Goal: Task Accomplishment & Management: Complete application form

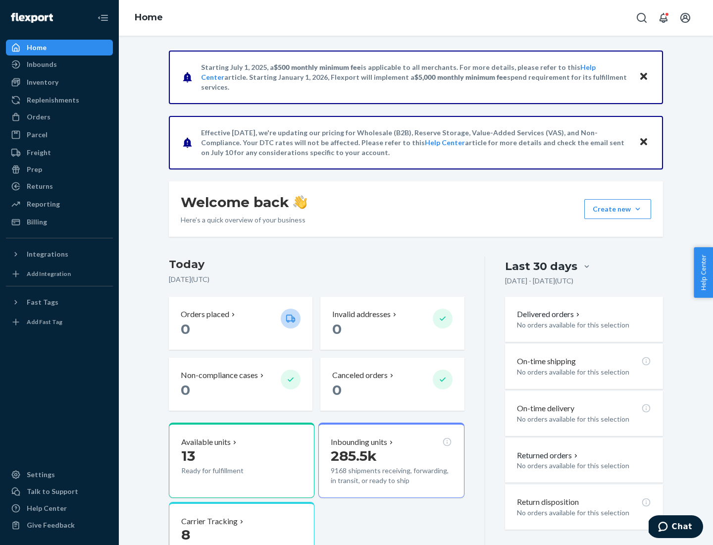
click at [638, 209] on button "Create new Create new inbound Create new order Create new product" at bounding box center [617, 209] width 67 height 20
click at [59, 64] on div "Inbounds" at bounding box center [59, 64] width 105 height 14
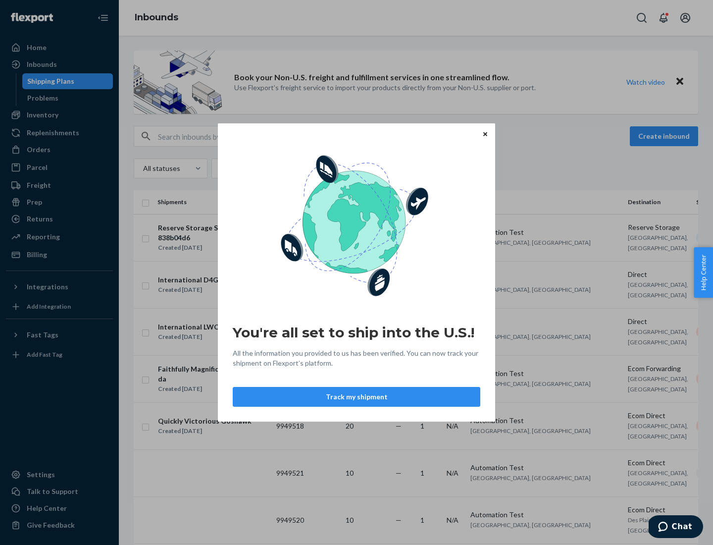
click at [356, 397] on button "Track my shipment" at bounding box center [357, 397] width 248 height 20
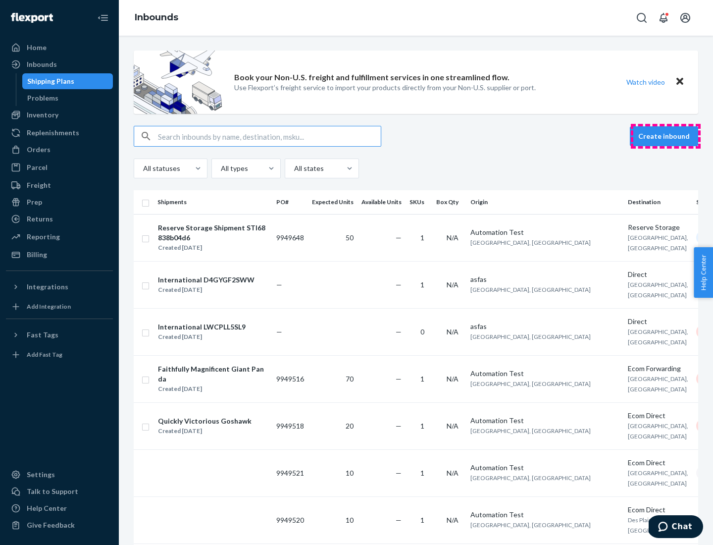
click at [665, 136] on button "Create inbound" at bounding box center [664, 136] width 68 height 20
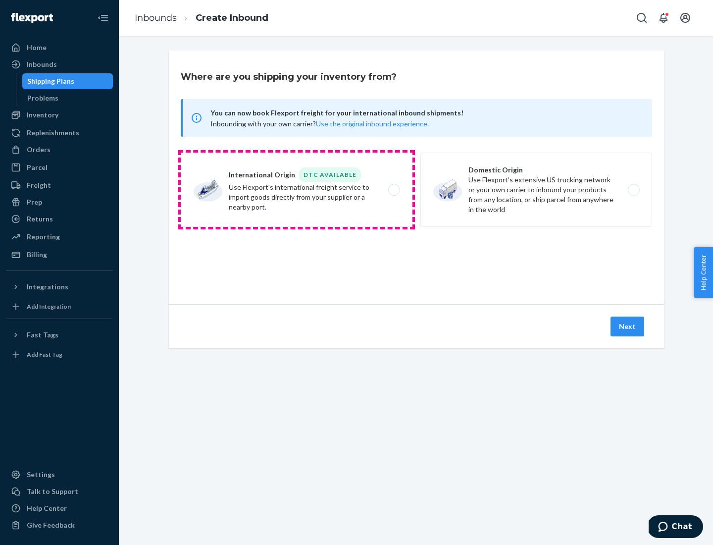
click at [297, 190] on label "International Origin DTC Available Use Flexport's international freight service…" at bounding box center [297, 189] width 232 height 74
click at [394, 190] on input "International Origin DTC Available Use Flexport's international freight service…" at bounding box center [397, 190] width 6 height 6
radio input "true"
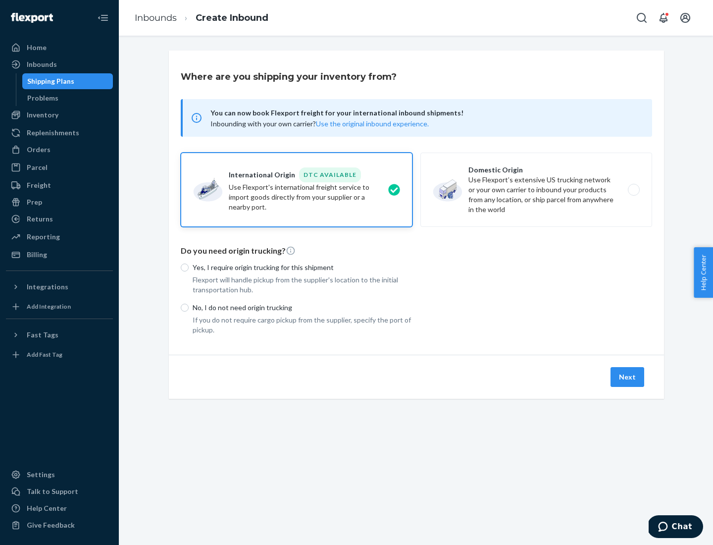
click at [303, 307] on p "No, I do not need origin trucking" at bounding box center [303, 308] width 220 height 10
click at [189, 307] on input "No, I do not need origin trucking" at bounding box center [185, 307] width 8 height 8
radio input "true"
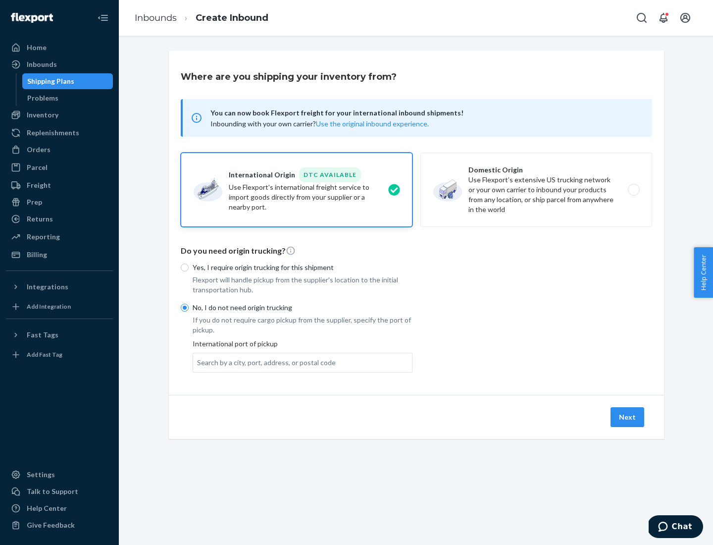
click at [264, 362] on div "Search by a city, port, address, or postal code" at bounding box center [266, 362] width 139 height 10
click at [198, 362] on input "Search by a city, port, address, or postal code" at bounding box center [197, 362] width 1 height 10
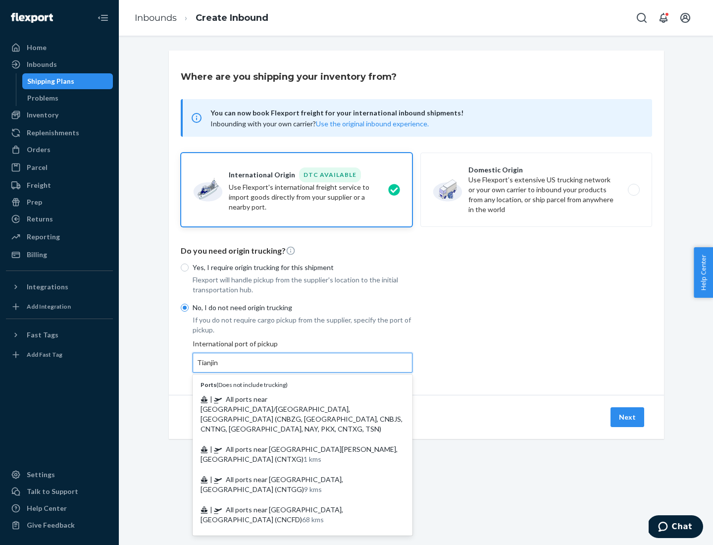
click at [293, 399] on span "| All ports near [GEOGRAPHIC_DATA]/[GEOGRAPHIC_DATA], [GEOGRAPHIC_DATA] (CNBZG,…" at bounding box center [302, 414] width 202 height 38
click at [219, 367] on input "Tianjin" at bounding box center [208, 362] width 22 height 10
type input "All ports near [GEOGRAPHIC_DATA]/[GEOGRAPHIC_DATA], [GEOGRAPHIC_DATA] (CNBZG, […"
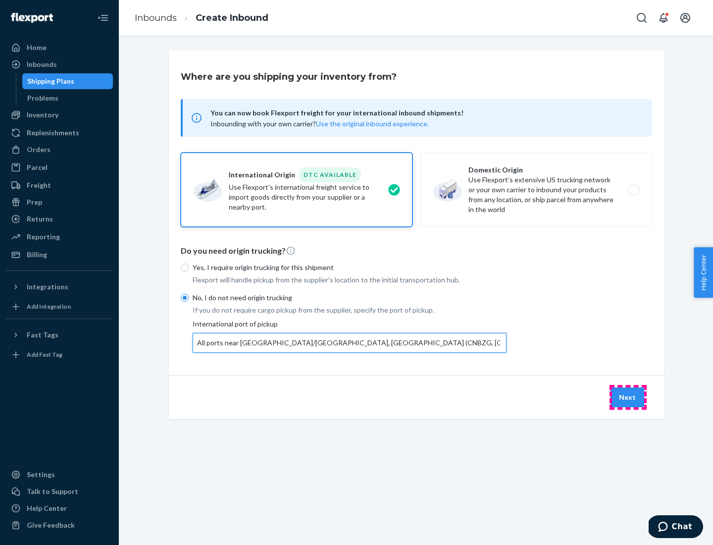
click at [628, 397] on button "Next" at bounding box center [627, 397] width 34 height 20
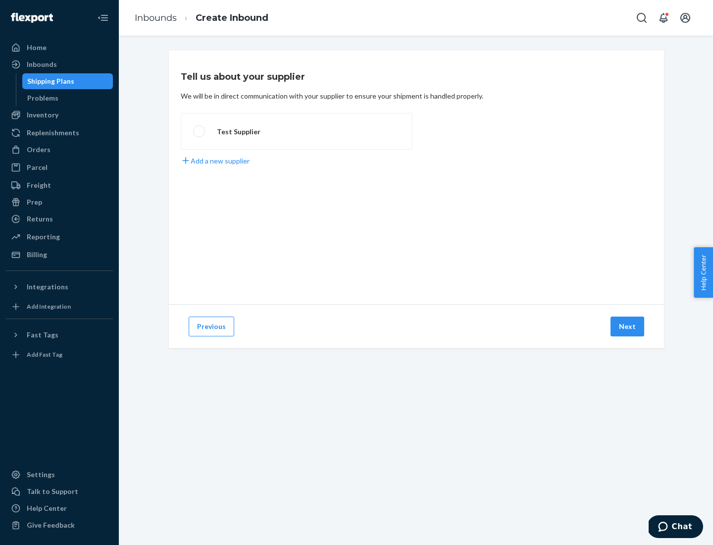
click at [297, 131] on label "Test Supplier" at bounding box center [297, 131] width 232 height 37
click at [200, 131] on input "Test Supplier" at bounding box center [196, 131] width 6 height 6
radio input "true"
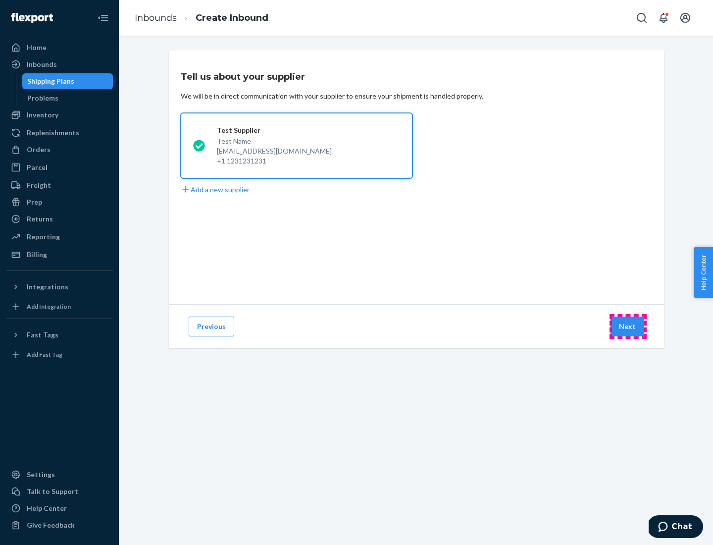
click at [628, 326] on button "Next" at bounding box center [627, 326] width 34 height 20
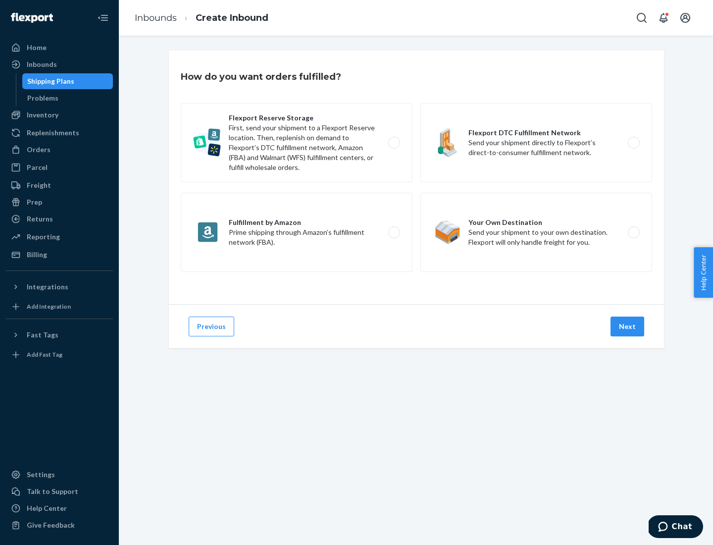
click at [297, 143] on label "Flexport Reserve Storage First, send your shipment to a Flexport Reserve locati…" at bounding box center [297, 142] width 232 height 79
click at [394, 143] on input "Flexport Reserve Storage First, send your shipment to a Flexport Reserve locati…" at bounding box center [397, 143] width 6 height 6
radio input "true"
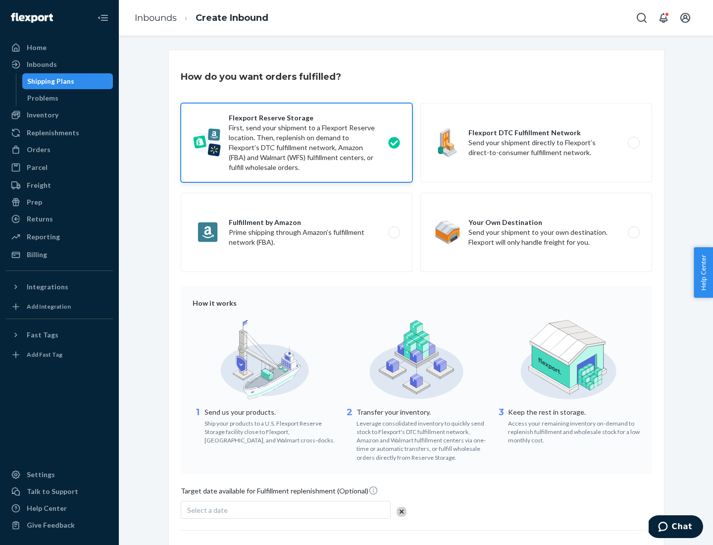
scroll to position [81, 0]
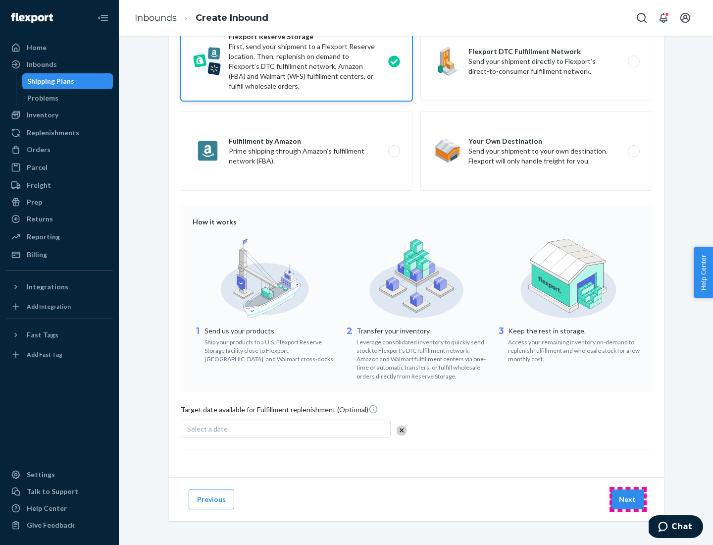
click at [628, 499] on button "Next" at bounding box center [627, 499] width 34 height 20
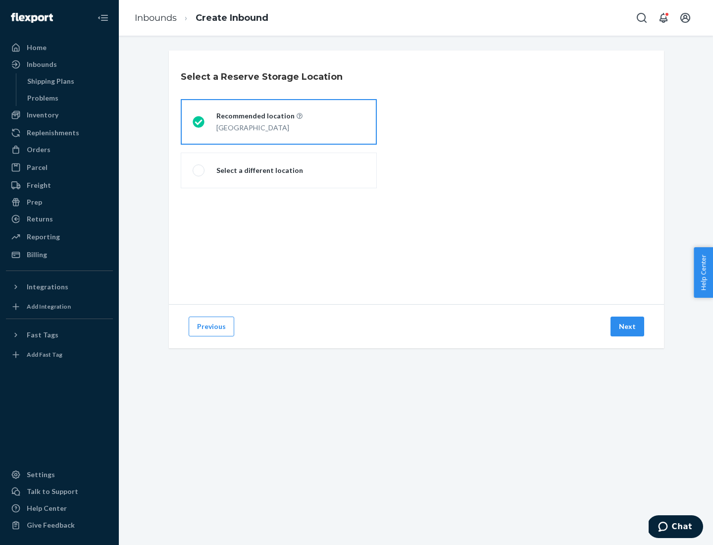
click at [279, 122] on div "[GEOGRAPHIC_DATA]" at bounding box center [259, 127] width 86 height 12
click at [199, 122] on input "Recommended location [GEOGRAPHIC_DATA]" at bounding box center [196, 122] width 6 height 6
click at [628, 326] on button "Next" at bounding box center [627, 326] width 34 height 20
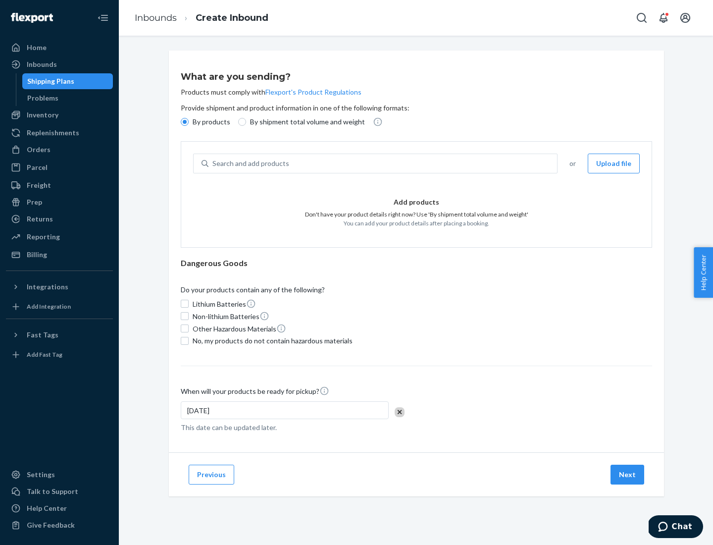
click at [383, 163] on div "Search and add products" at bounding box center [382, 163] width 349 height 18
click at [213, 163] on input "Search and add products" at bounding box center [212, 163] width 1 height 10
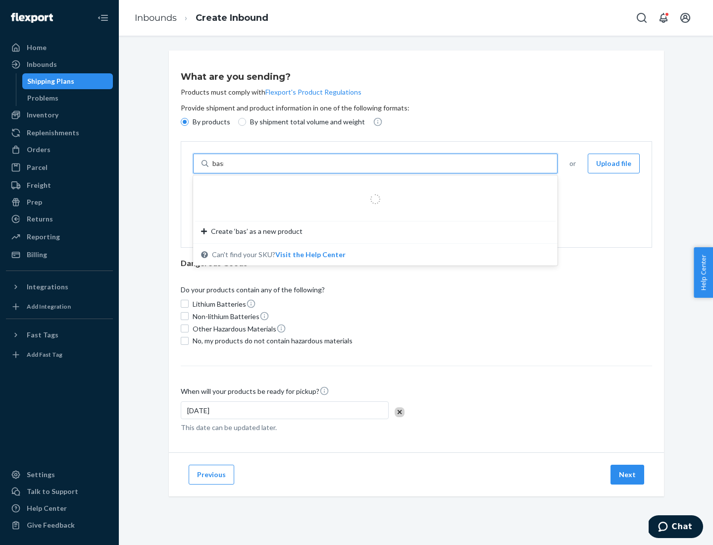
type input "basic"
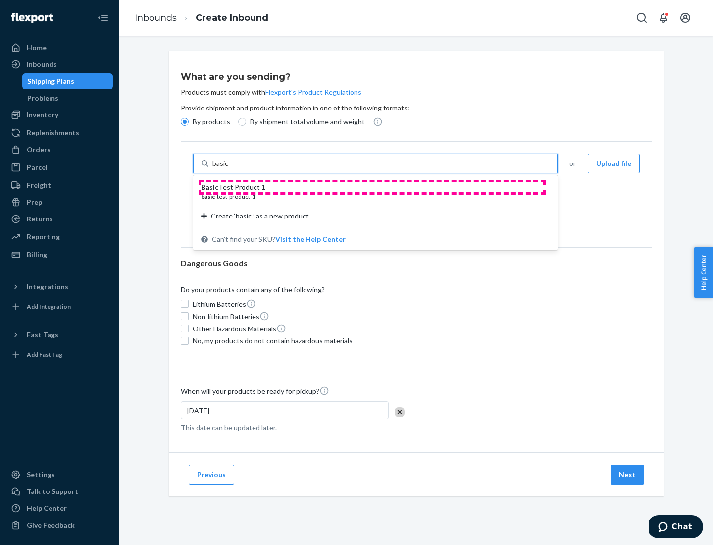
click at [372, 187] on div "Basic Test Product 1" at bounding box center [371, 187] width 341 height 10
click at [230, 168] on input "basic" at bounding box center [221, 163] width 18 height 10
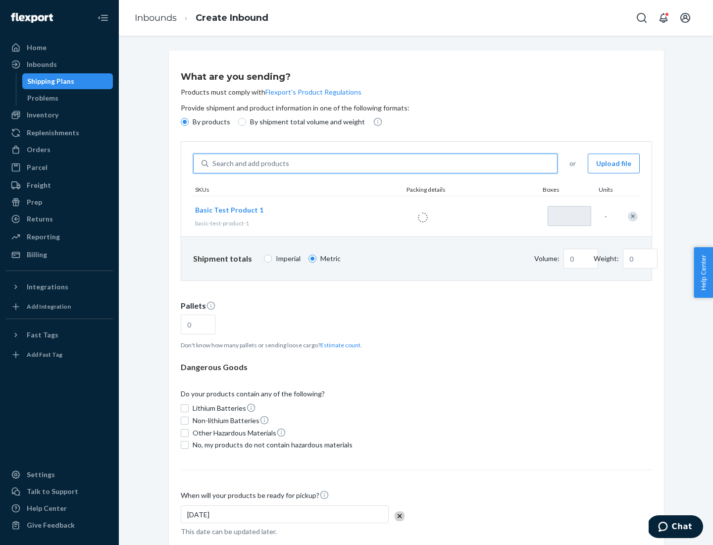
type input "1"
type input "1.09"
type input "3.27"
type input "3"
type input "0.01"
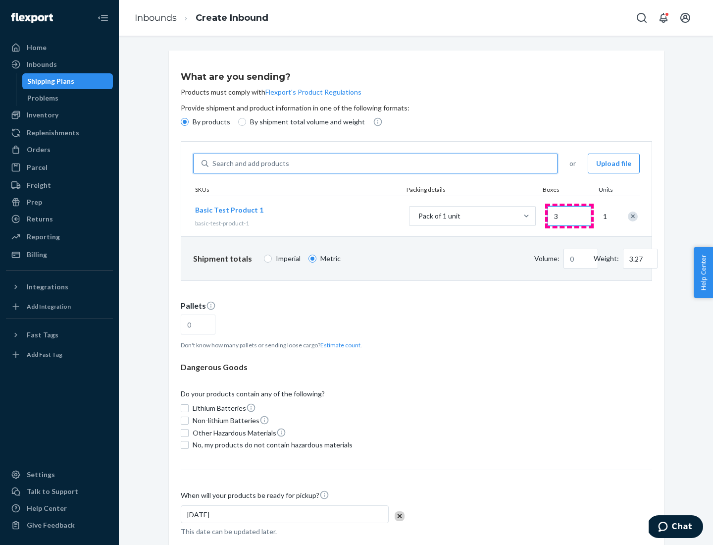
type input "32.66"
type input "30"
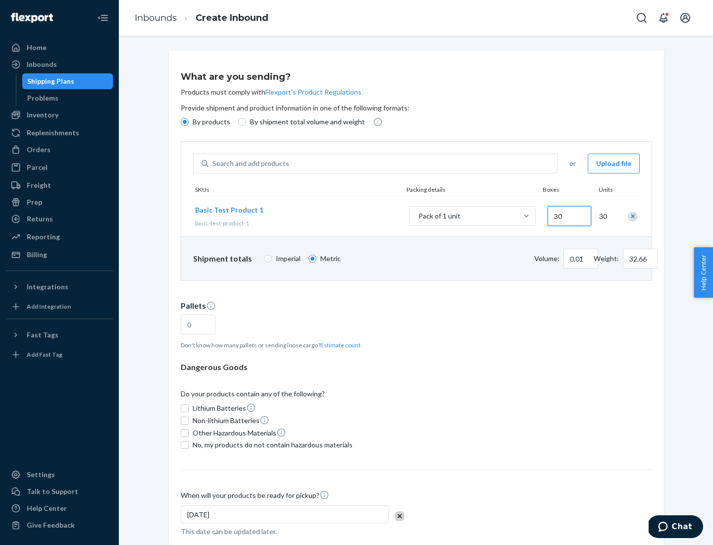
type input "0.07"
type input "326.59"
type input "300"
type input "0.68"
type input "3265.86"
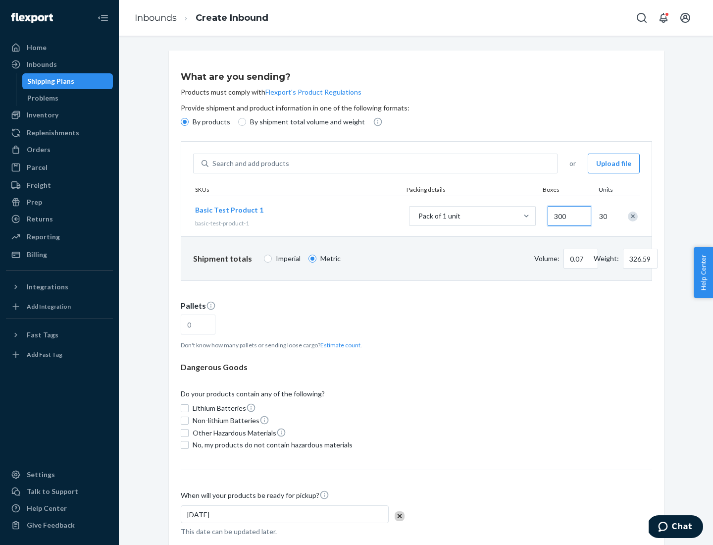
type input "3000"
type input "1.09"
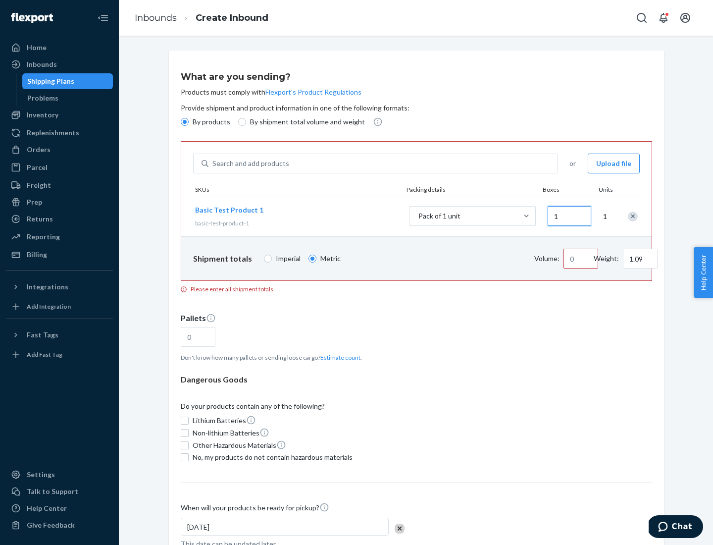
type input "10"
type input "10.89"
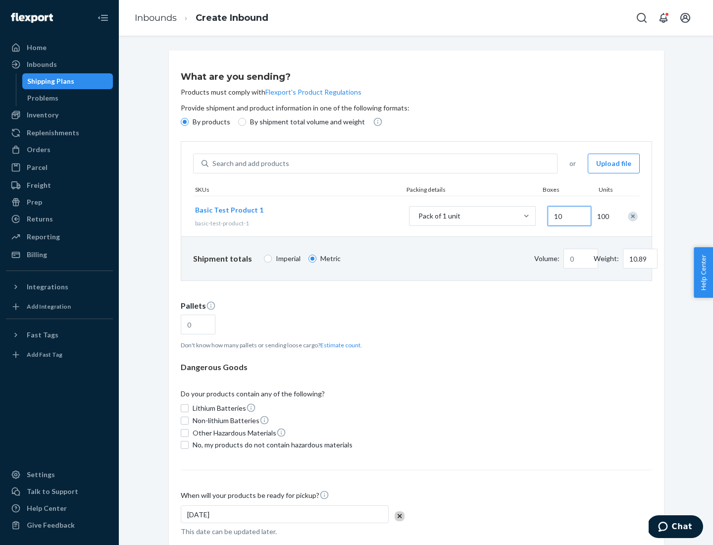
type input "0.02"
type input "108.86"
type input "1000"
type input "0.23"
type input "1088.62"
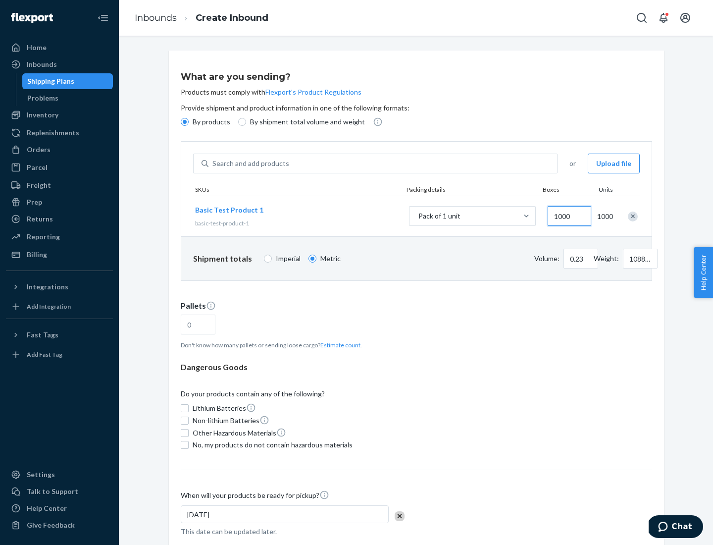
scroll to position [34, 0]
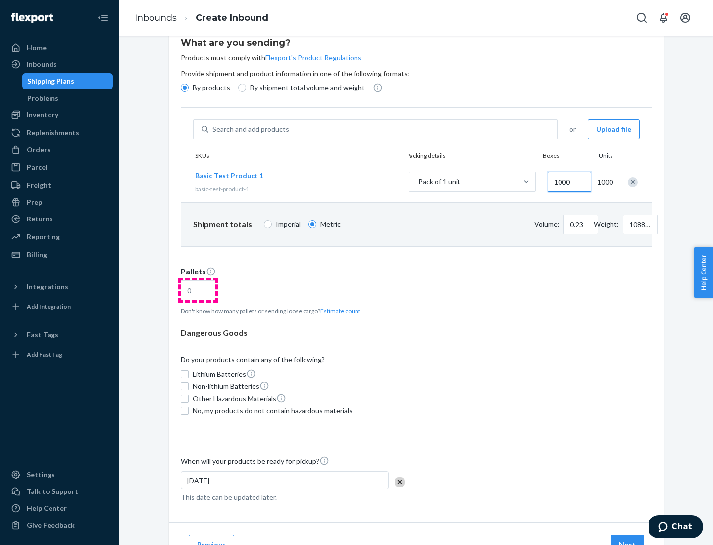
type input "1000"
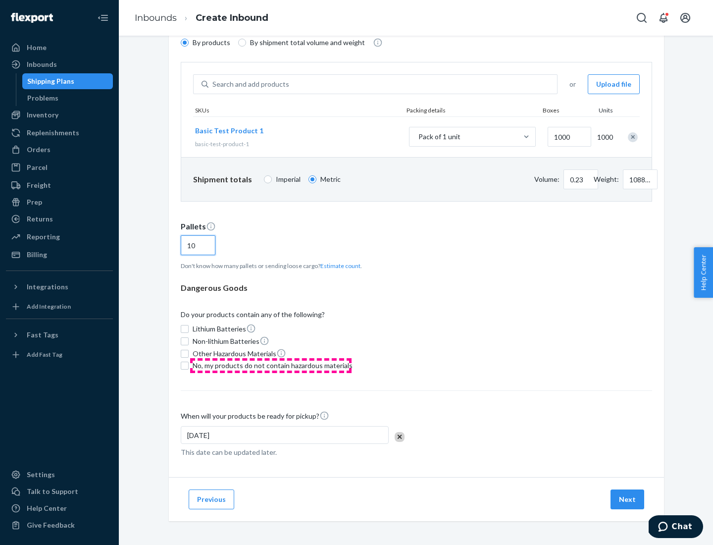
type input "10"
click at [271, 365] on span "No, my products do not contain hazardous materials" at bounding box center [273, 365] width 160 height 10
click at [189, 365] on input "No, my products do not contain hazardous materials" at bounding box center [185, 365] width 8 height 8
checkbox input "true"
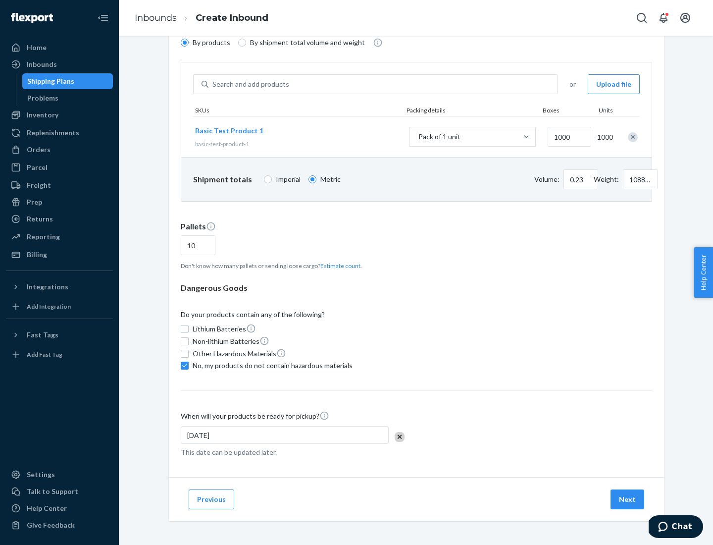
click at [628, 499] on button "Next" at bounding box center [627, 499] width 34 height 20
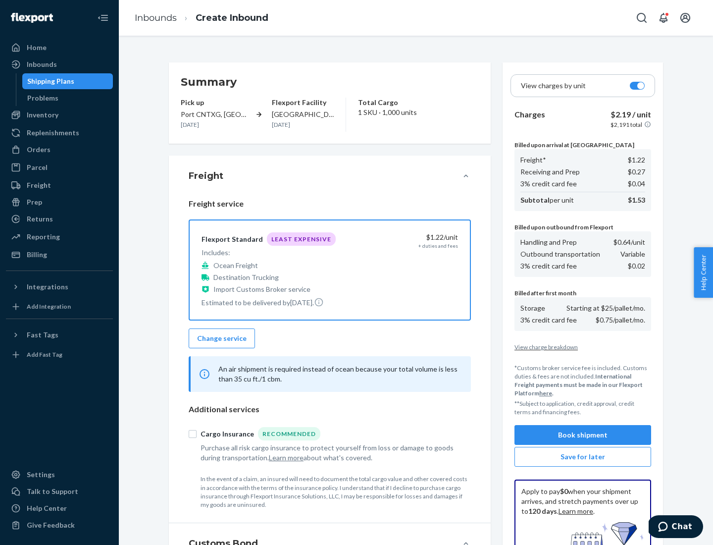
scroll to position [145, 0]
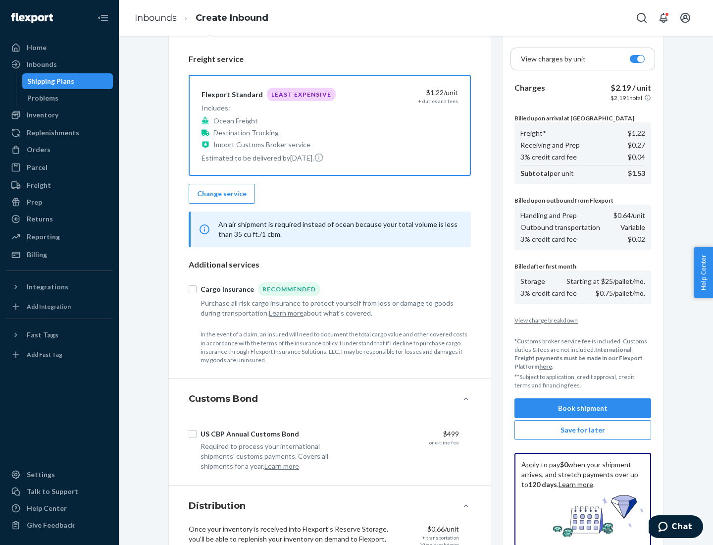
click at [583, 408] on button "Book shipment" at bounding box center [582, 408] width 137 height 20
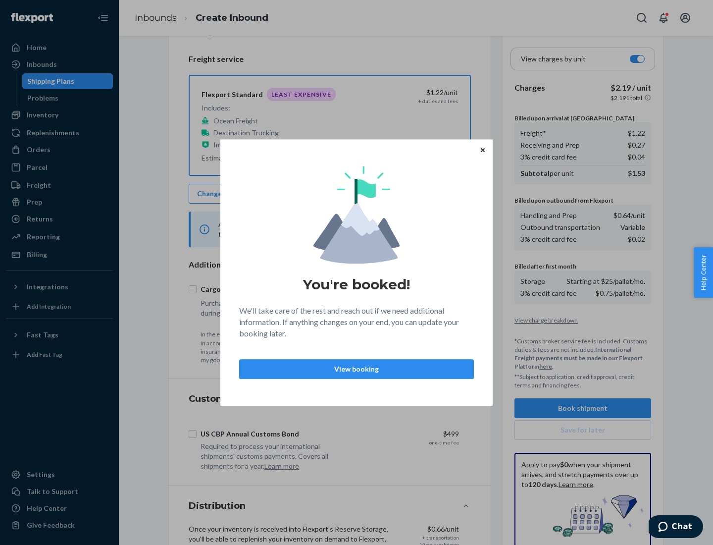
click at [356, 368] on p "View booking" at bounding box center [357, 369] width 218 height 10
